Goal: Find specific page/section: Find specific page/section

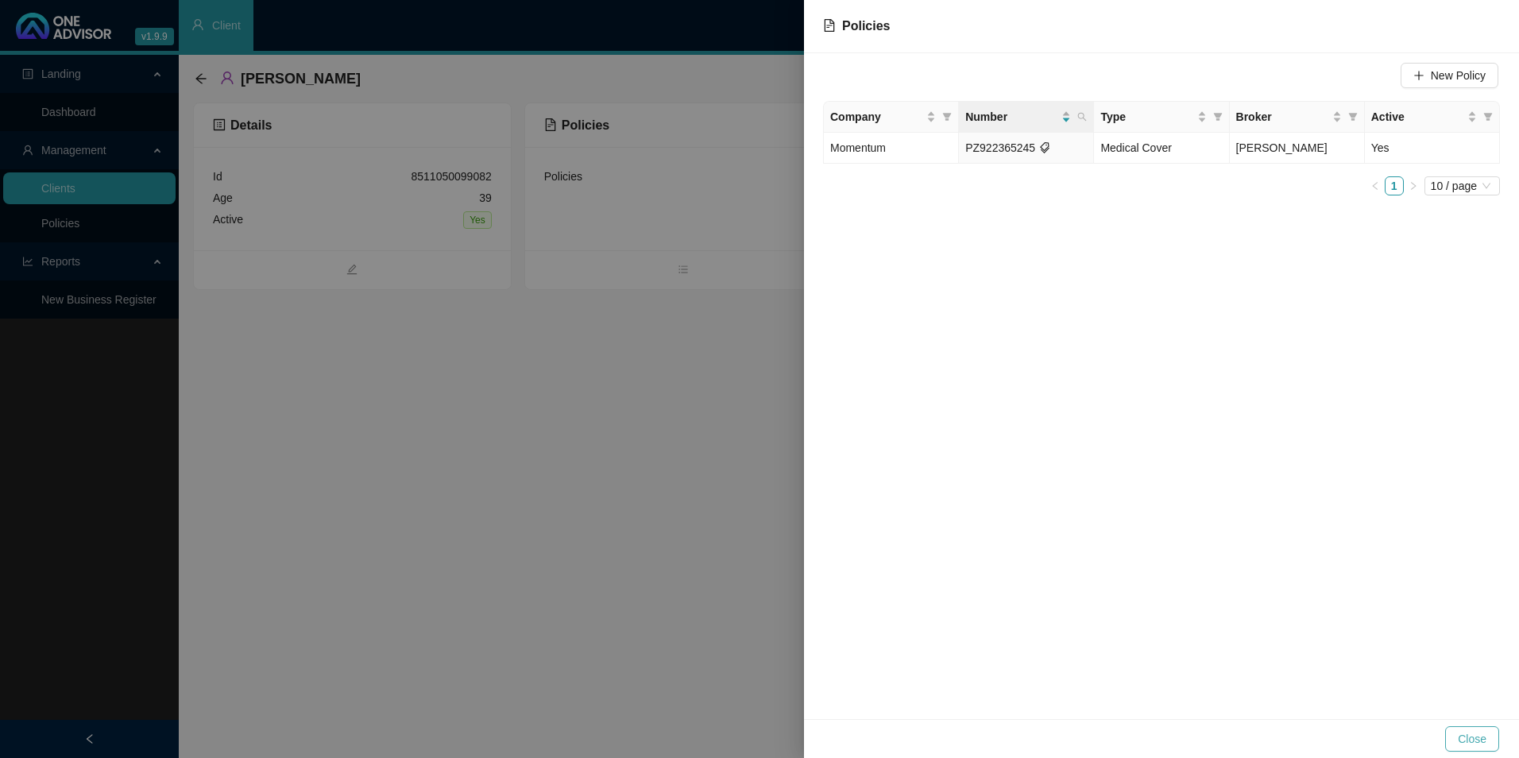
drag, startPoint x: 1478, startPoint y: 739, endPoint x: 1377, endPoint y: 724, distance: 102.8
click at [1479, 740] on span "Close" at bounding box center [1472, 738] width 29 height 17
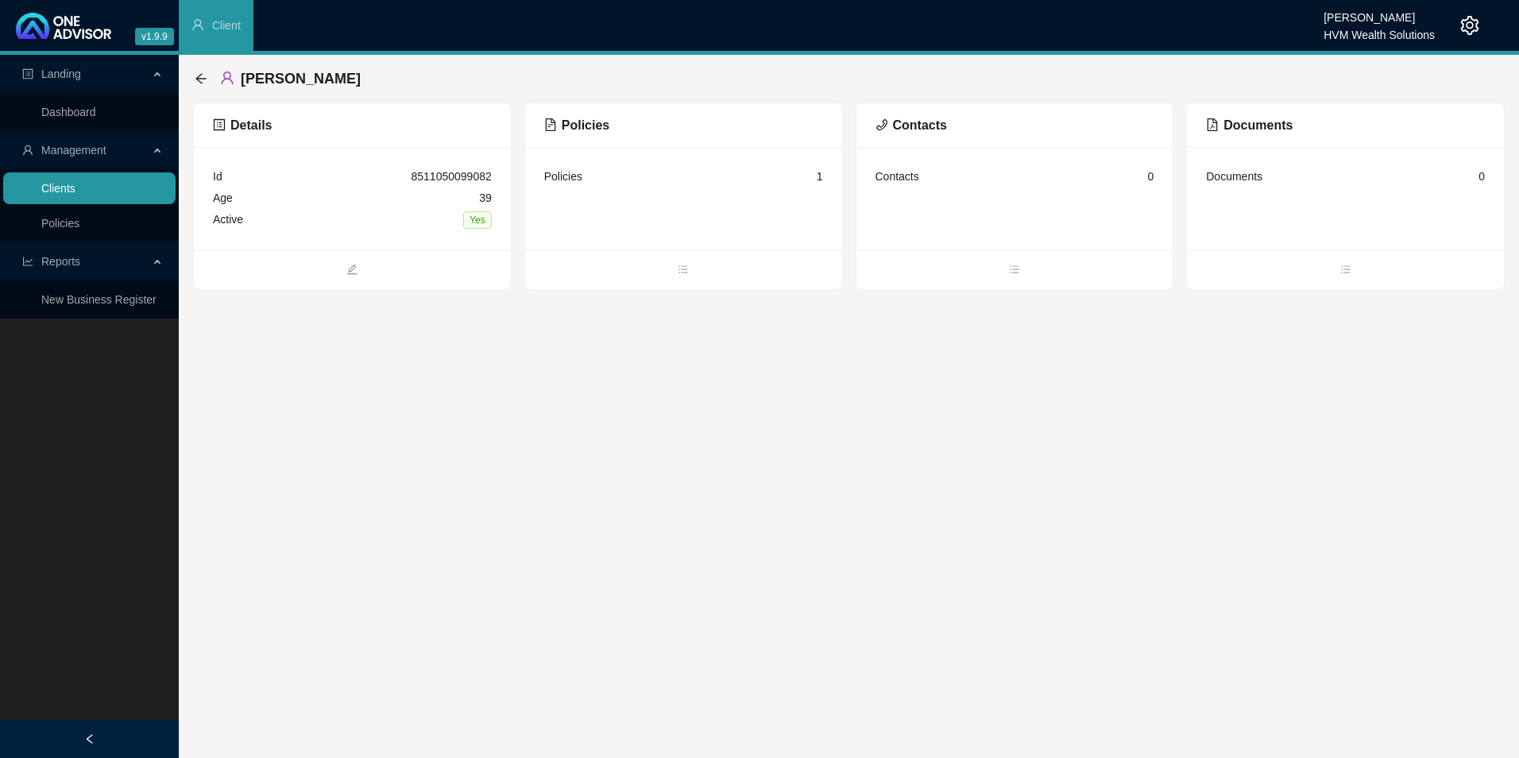
click at [75, 182] on link "Clients" at bounding box center [58, 188] width 34 height 13
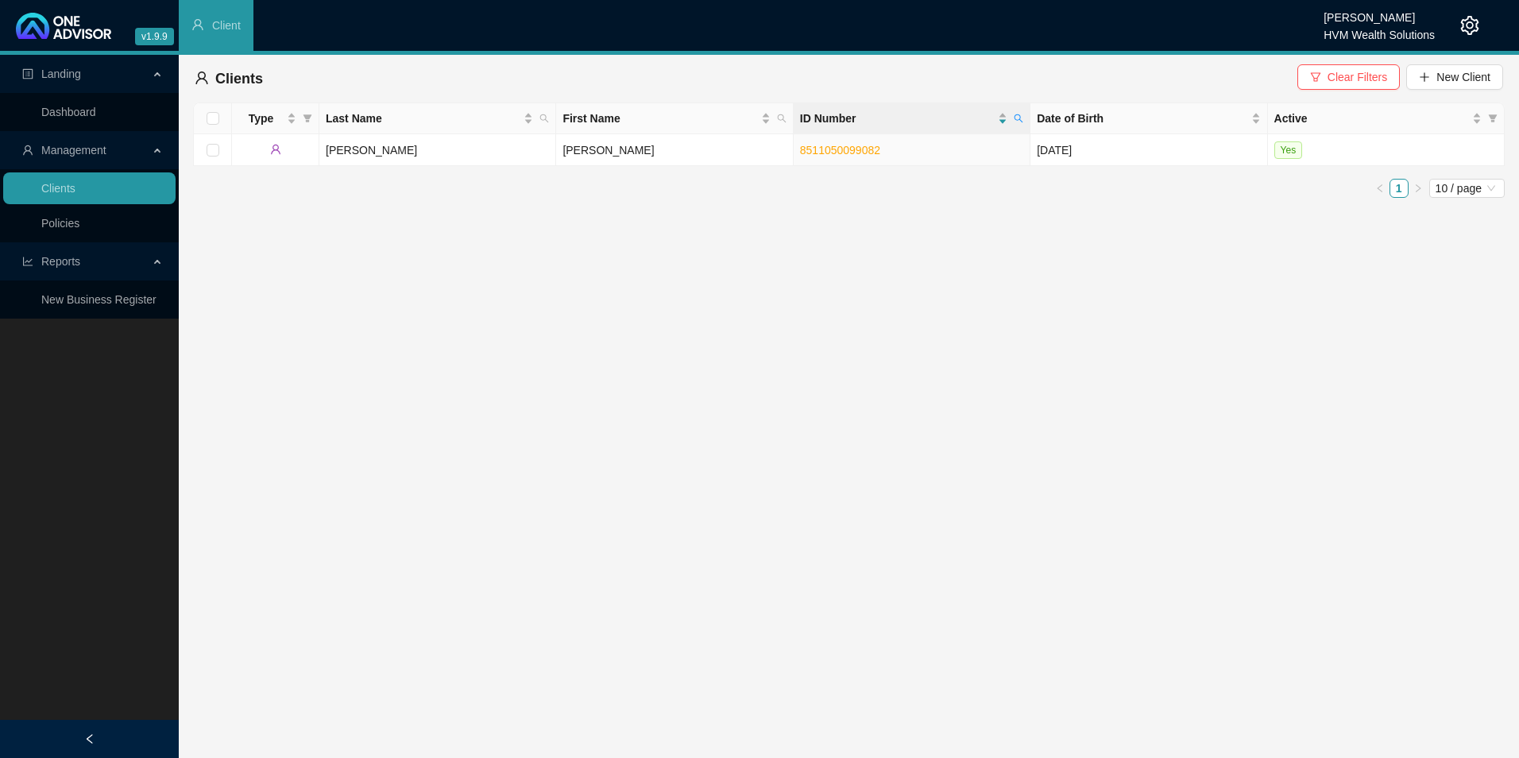
click at [1016, 116] on icon "search" at bounding box center [1019, 119] width 10 height 10
type input "5507280155085"
click at [916, 173] on span "Search" at bounding box center [915, 180] width 35 height 17
click at [722, 153] on td "[PERSON_NAME]" at bounding box center [674, 150] width 237 height 32
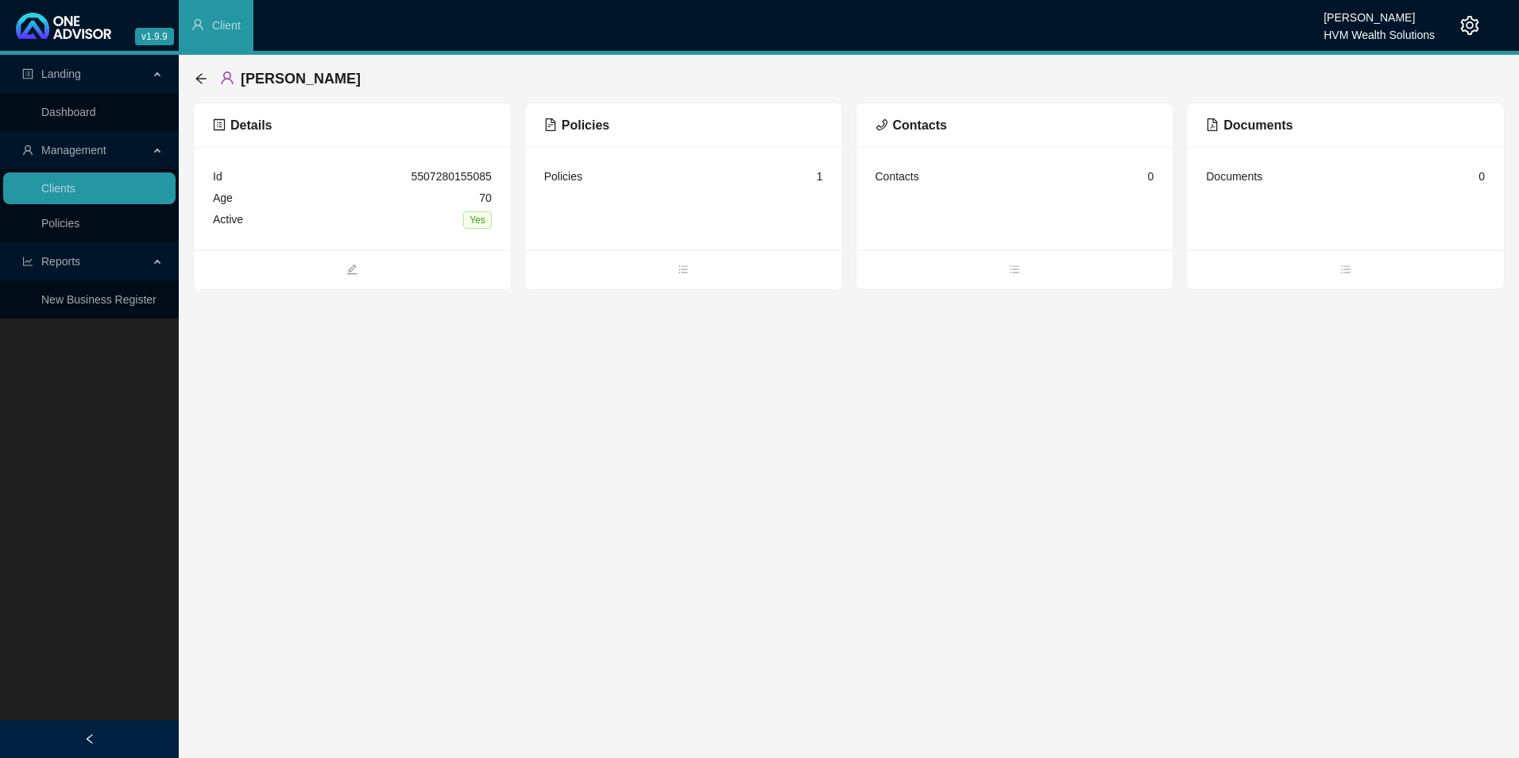
click at [580, 130] on span "Policies" at bounding box center [576, 125] width 65 height 14
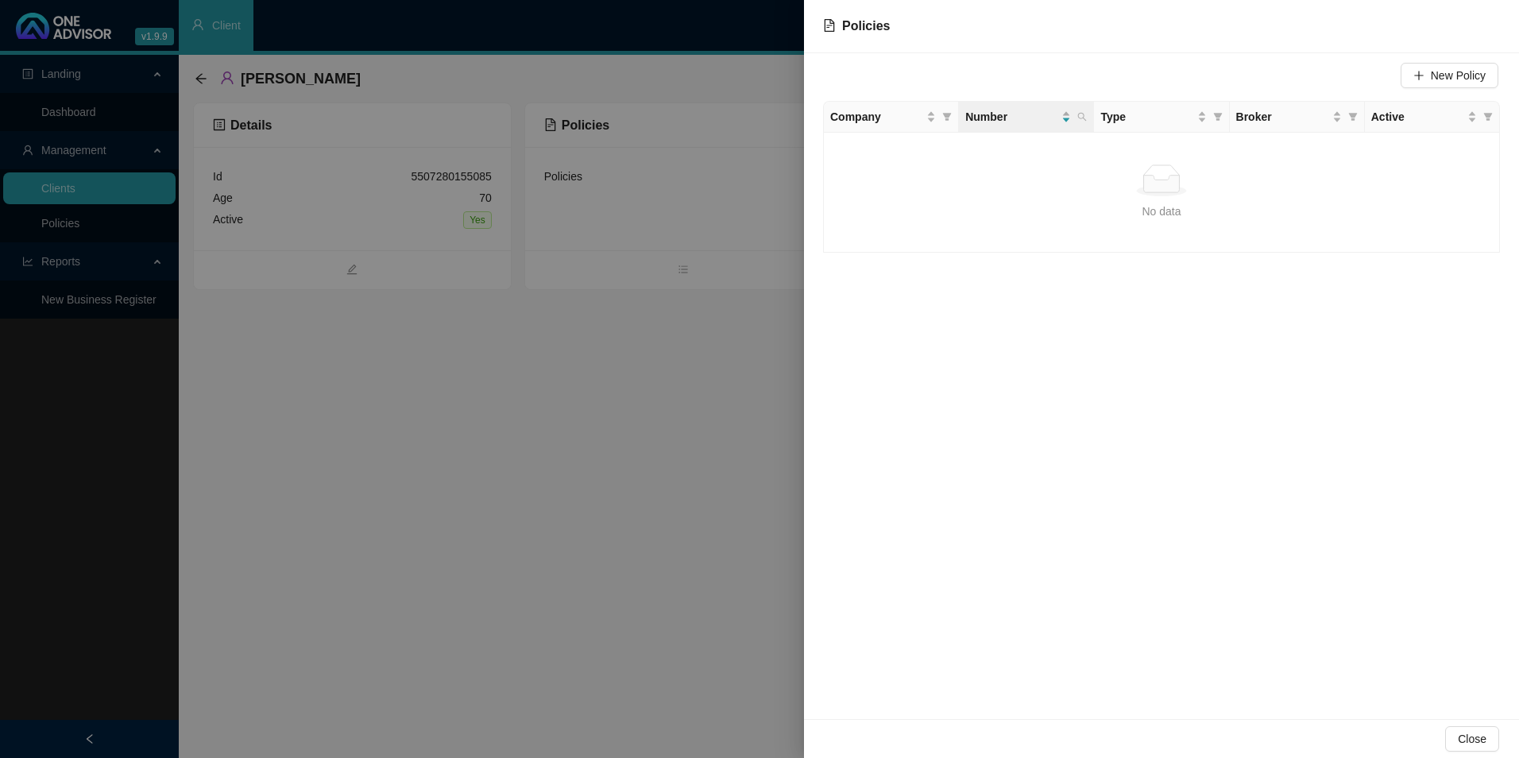
click at [542, 401] on div at bounding box center [759, 379] width 1519 height 758
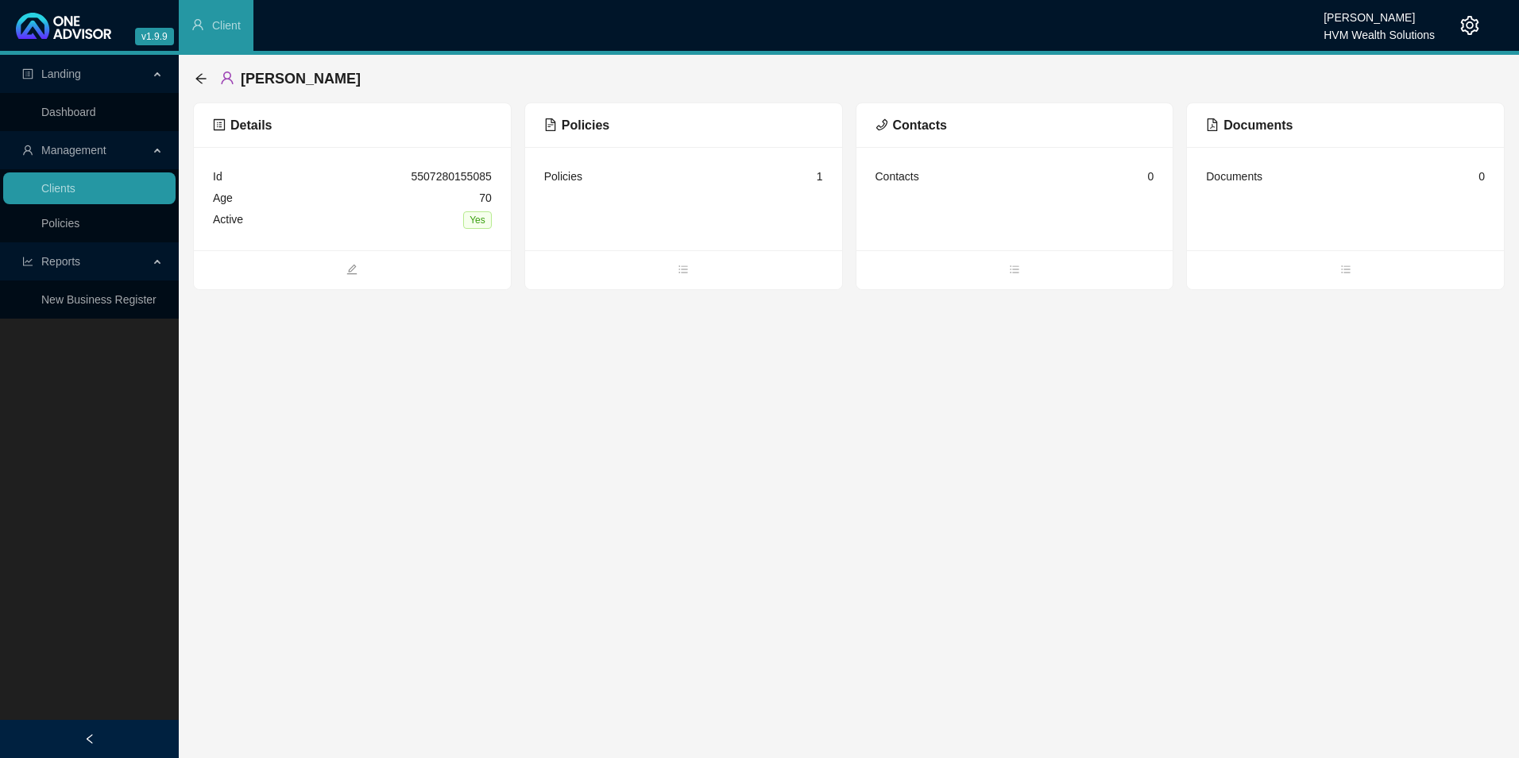
click at [1384, 31] on div "HVM Wealth Solutions" at bounding box center [1379, 29] width 111 height 17
click at [1455, 26] on div at bounding box center [1457, 25] width 44 height 51
click at [1465, 26] on icon "setting" at bounding box center [1469, 25] width 19 height 19
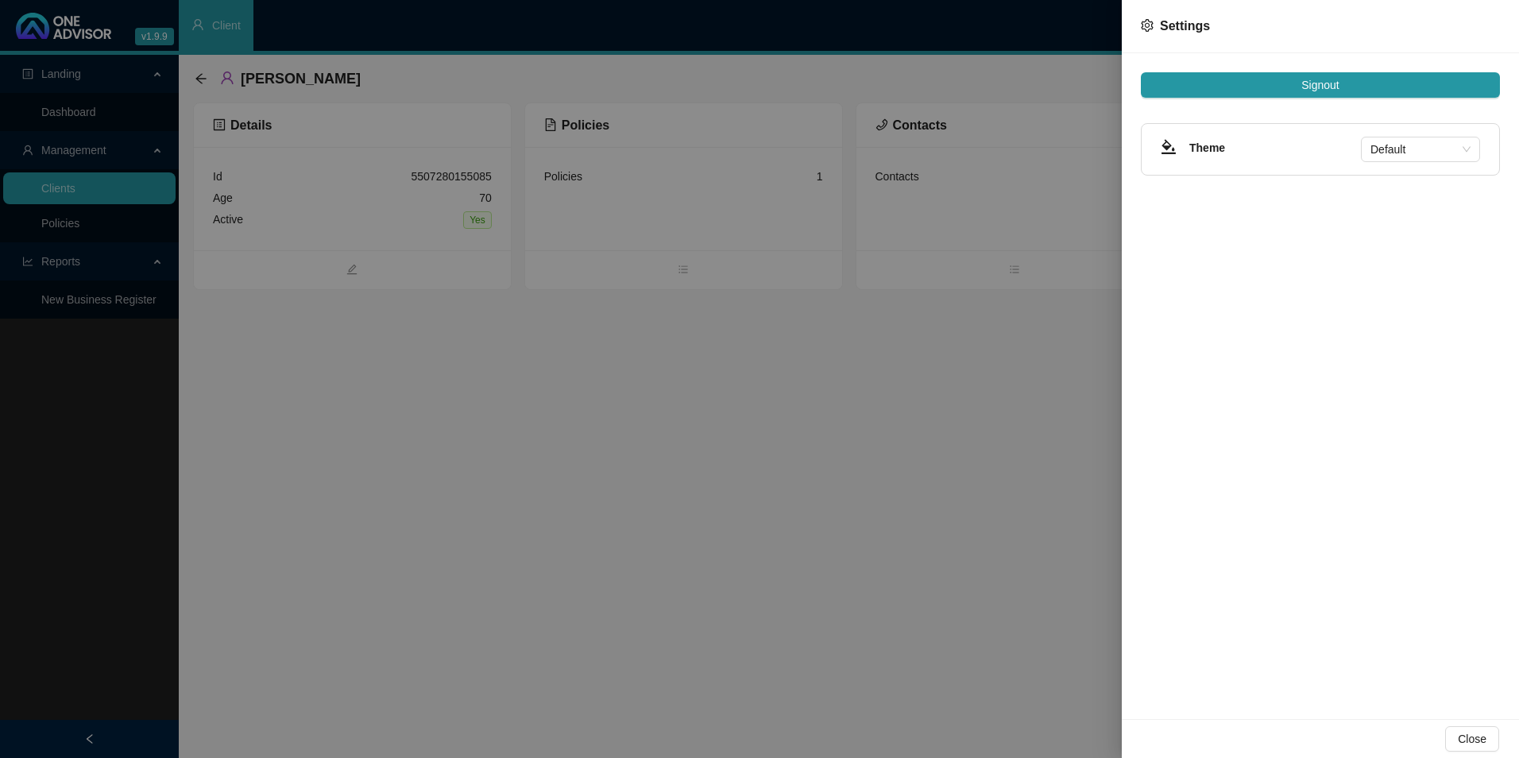
click at [1310, 99] on div "Signout Theme Default" at bounding box center [1320, 386] width 397 height 666
click at [1308, 88] on span "Signout" at bounding box center [1319, 84] width 37 height 17
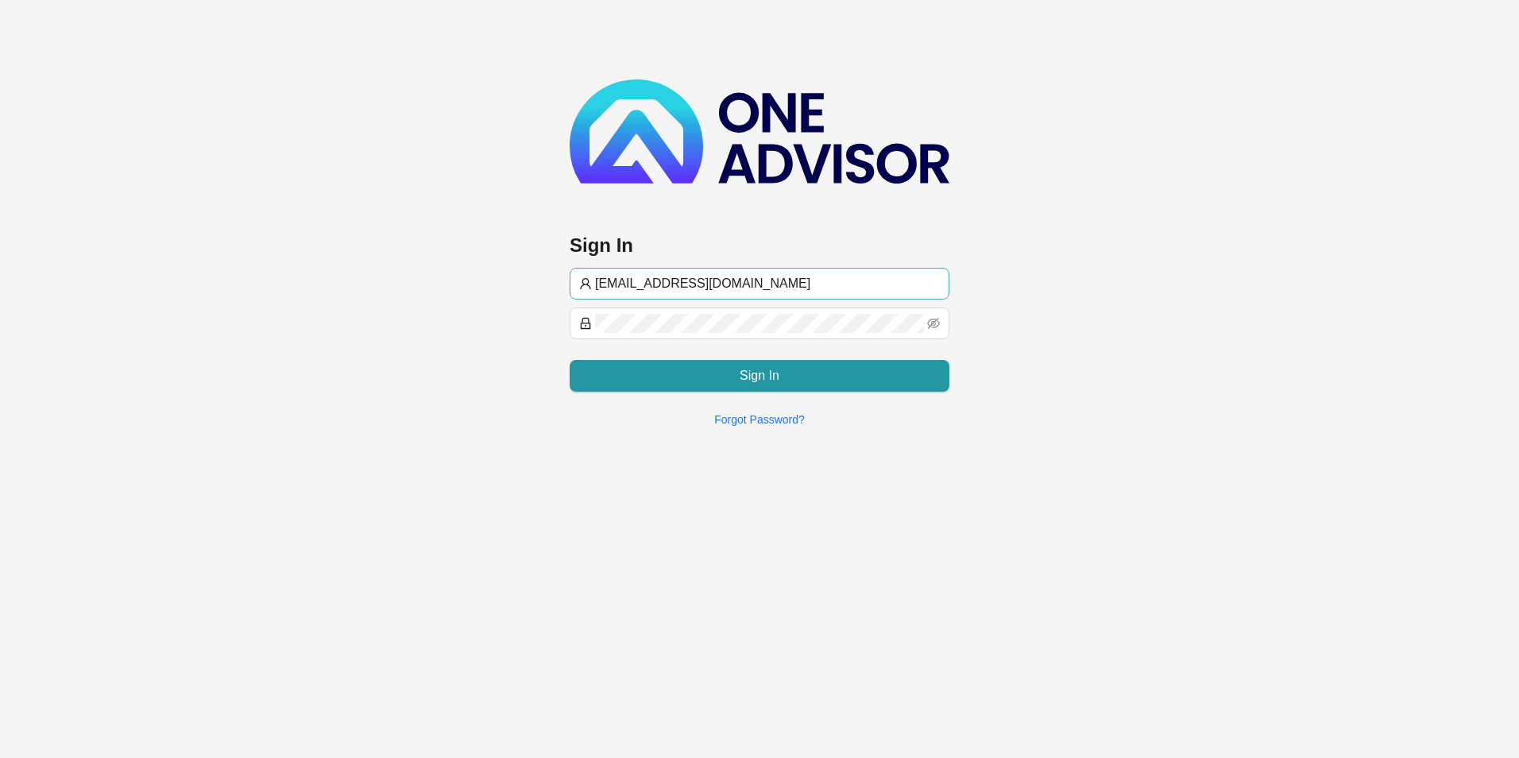
click at [716, 288] on input "[EMAIL_ADDRESS][DOMAIN_NAME]" at bounding box center [767, 283] width 345 height 19
type input "[PERSON_NAME]@hvmws"
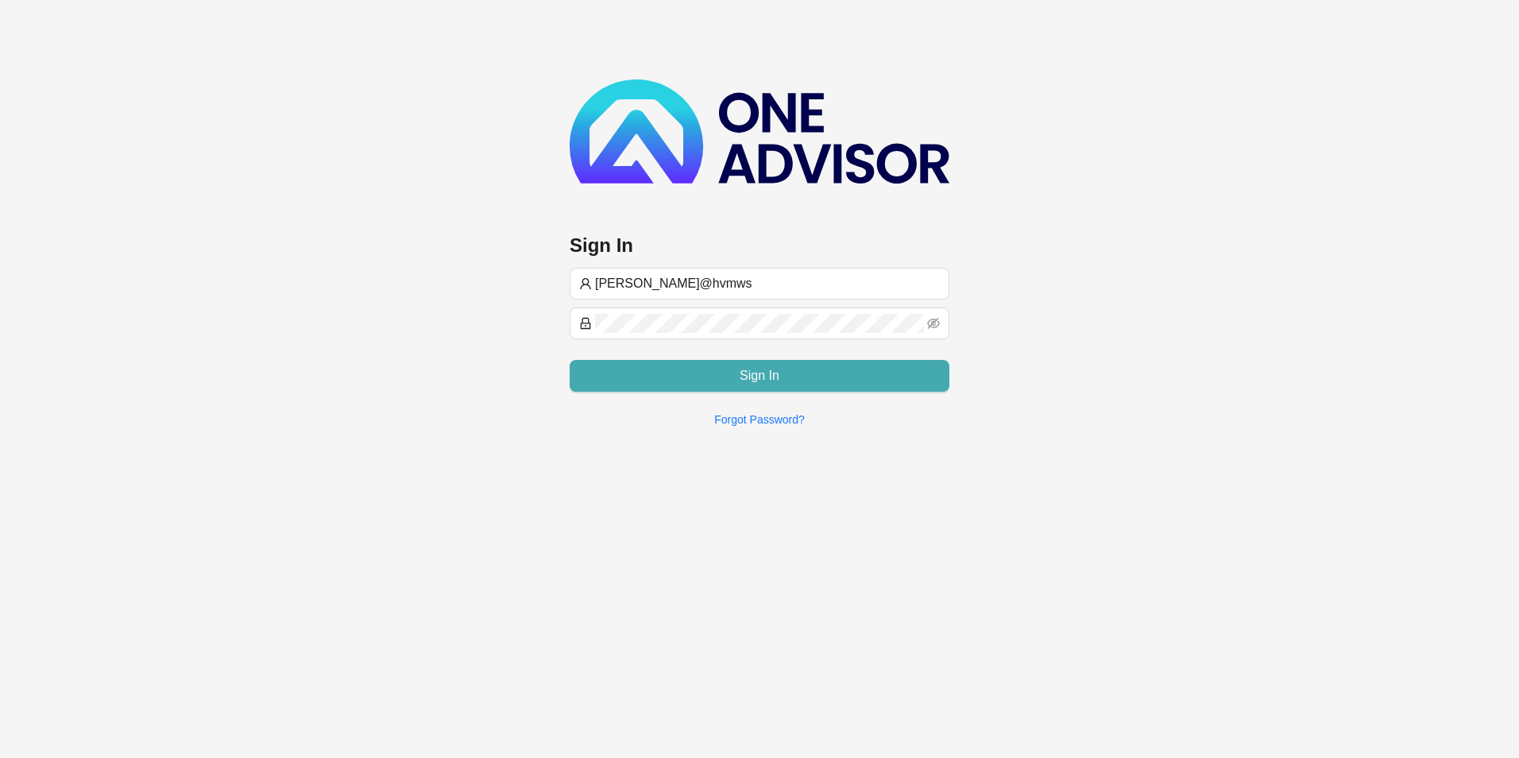
click at [698, 363] on button "Sign In" at bounding box center [760, 376] width 380 height 32
